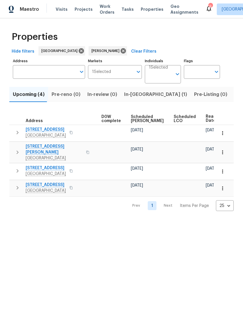
scroll to position [0, 153]
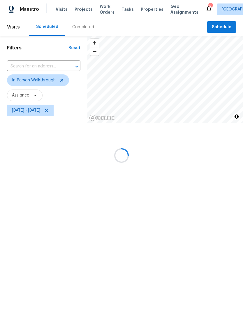
click at [40, 69] on div at bounding box center [121, 155] width 243 height 311
click at [43, 66] on input "text" at bounding box center [35, 66] width 57 height 9
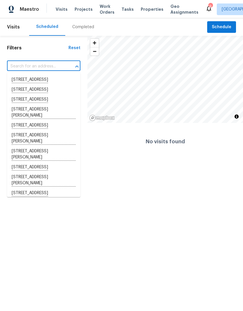
click at [86, 19] on div "Completed" at bounding box center [83, 26] width 36 height 17
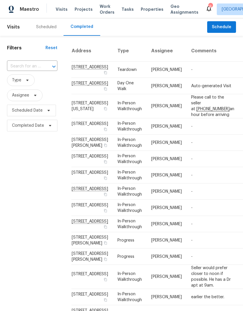
click at [36, 68] on input "text" at bounding box center [24, 66] width 34 height 9
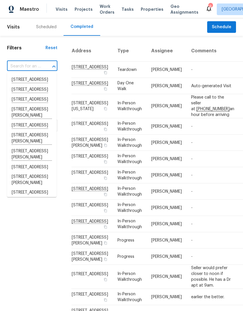
click at [24, 67] on input "text" at bounding box center [24, 66] width 34 height 9
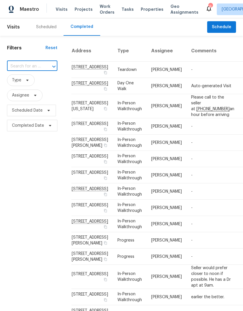
paste input "[STREET_ADDRESS]"
type input "[STREET_ADDRESS]"
click at [41, 83] on li "[STREET_ADDRESS]" at bounding box center [31, 80] width 49 height 10
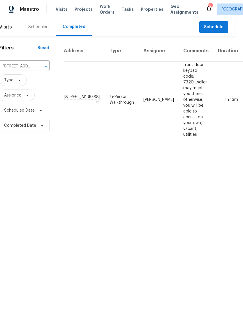
scroll to position [0, 8]
click at [29, 64] on input "[STREET_ADDRESS]" at bounding box center [16, 66] width 34 height 9
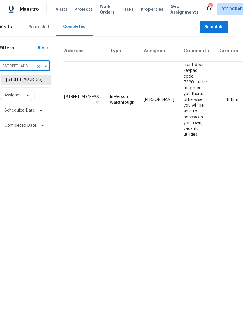
click at [39, 64] on icon "Clear" at bounding box center [39, 67] width 6 height 6
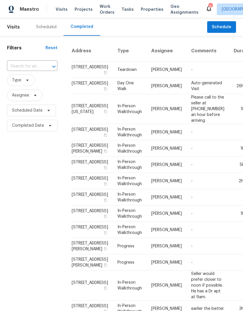
click at [45, 63] on div at bounding box center [49, 67] width 15 height 8
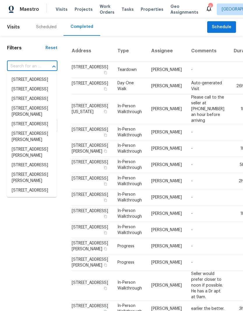
click at [33, 68] on input "text" at bounding box center [24, 66] width 34 height 9
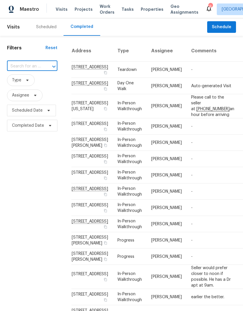
paste input "[STREET_ADDRESS]"
type input "[STREET_ADDRESS]"
click at [48, 24] on div "Scheduled" at bounding box center [46, 26] width 34 height 17
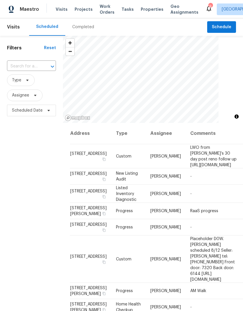
click at [39, 68] on input "text" at bounding box center [23, 66] width 33 height 9
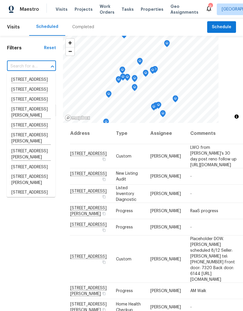
click at [25, 64] on input "text" at bounding box center [23, 66] width 33 height 9
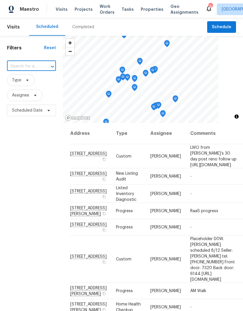
paste input "[STREET_ADDRESS]"
type input "[STREET_ADDRESS]"
click at [42, 81] on li "[STREET_ADDRESS]" at bounding box center [31, 80] width 49 height 10
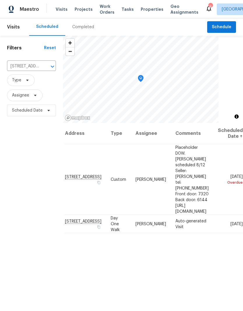
scroll to position [0, 36]
